Goal: Information Seeking & Learning: Learn about a topic

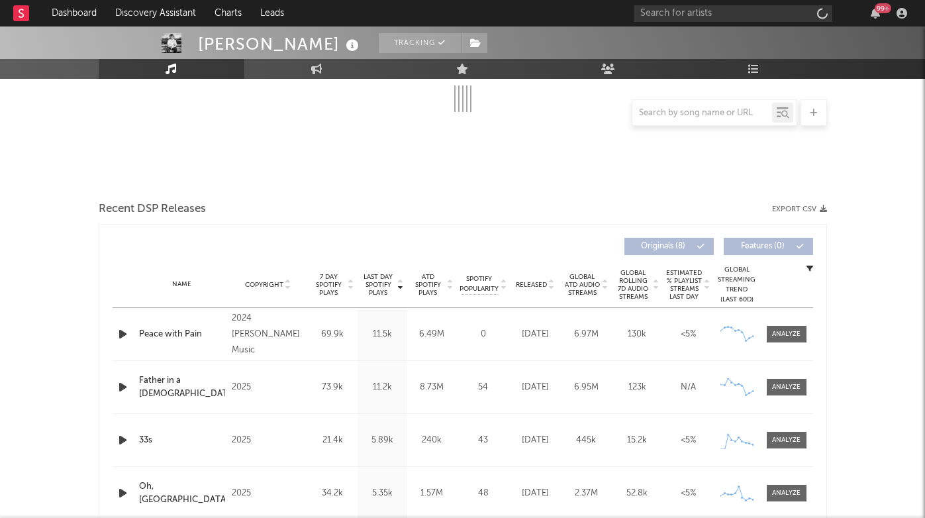
scroll to position [354, 0]
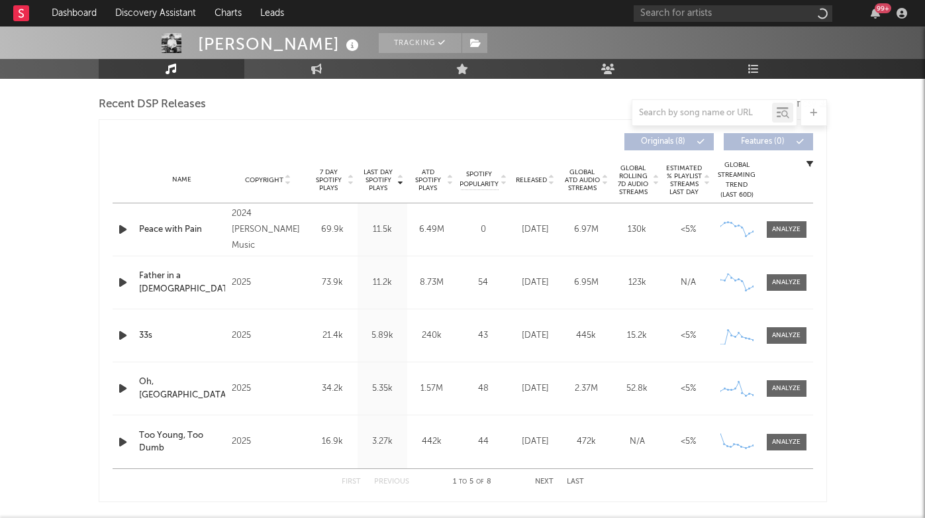
select select "6m"
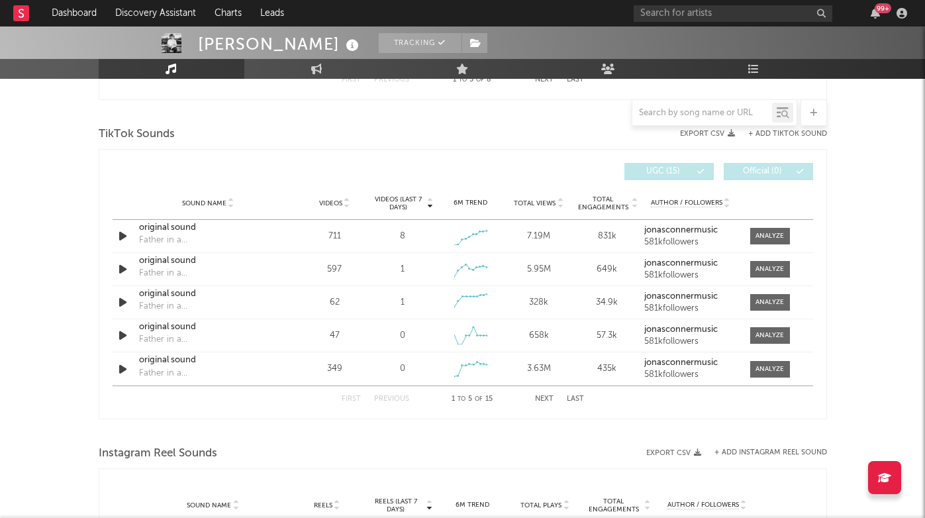
scroll to position [873, 0]
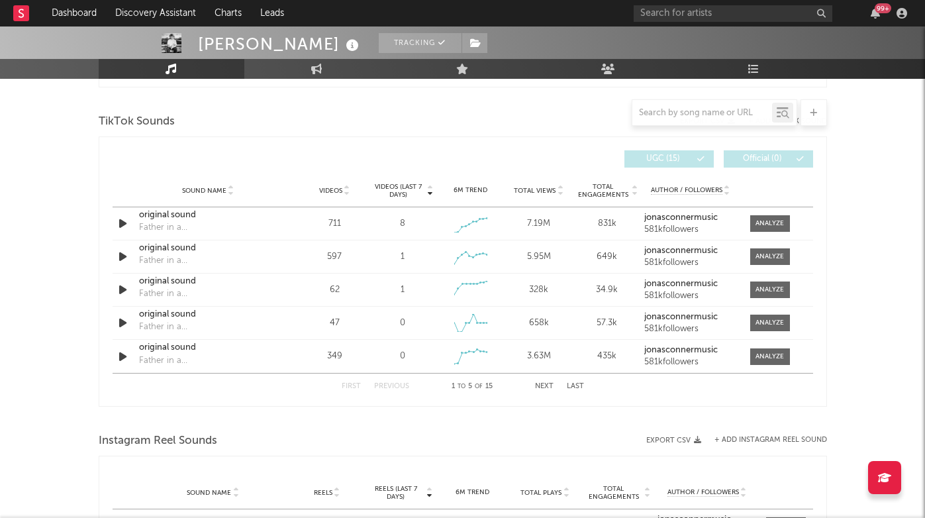
click at [569, 385] on button "Last" at bounding box center [575, 386] width 17 height 7
click at [760, 357] on div at bounding box center [769, 357] width 28 height 10
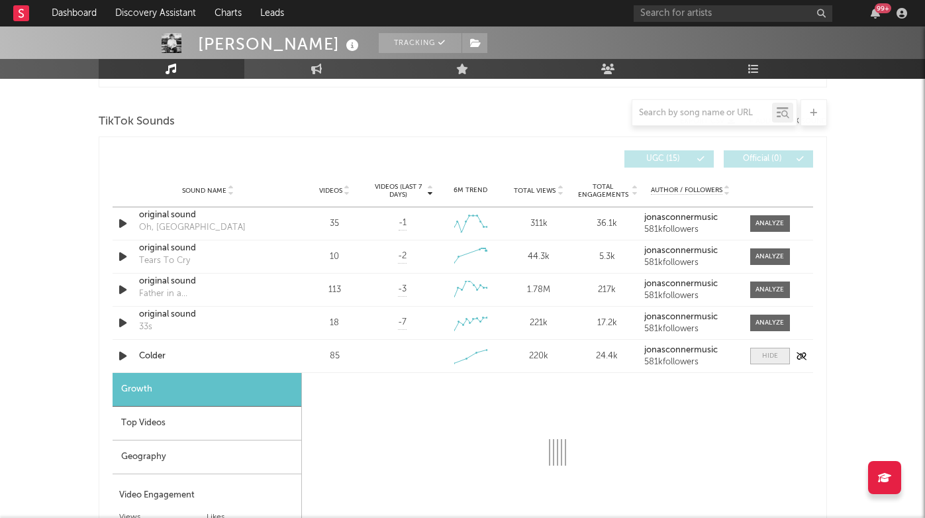
select select "1w"
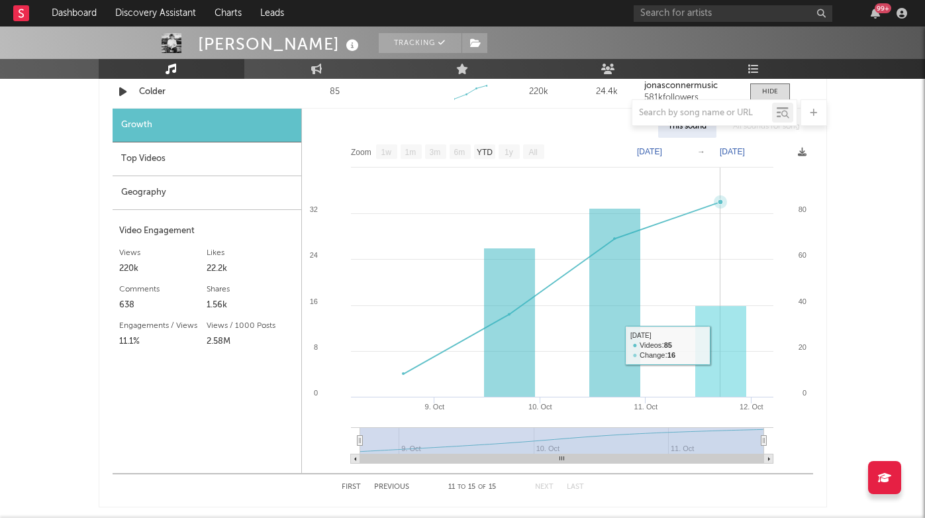
scroll to position [1137, 0]
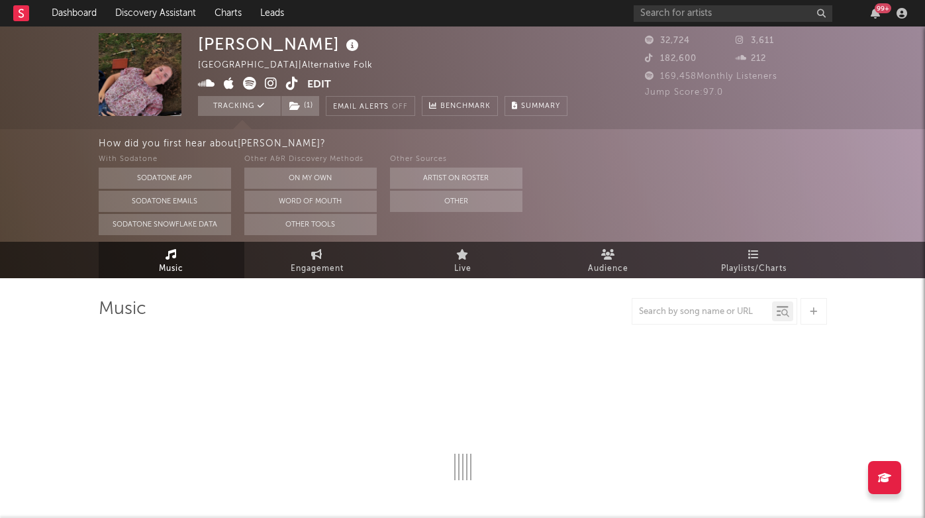
select select "1w"
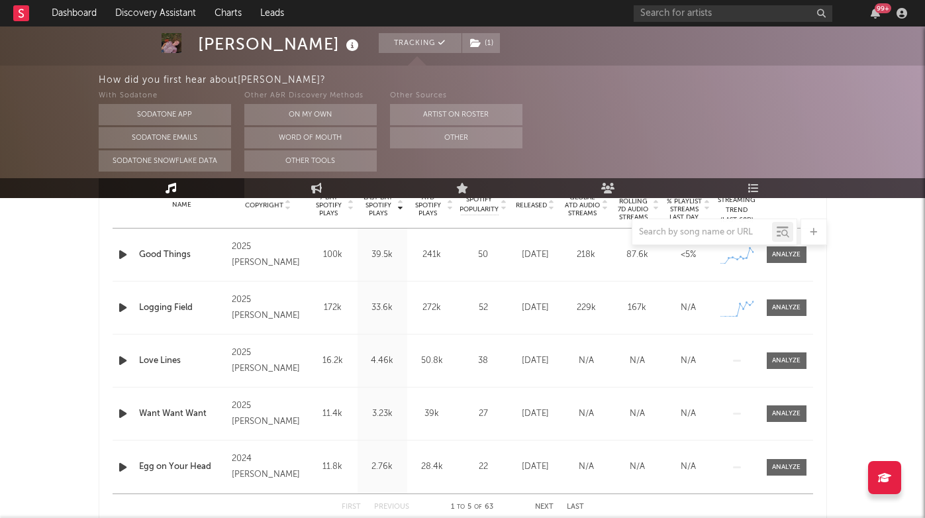
scroll to position [530, 0]
